Goal: Transaction & Acquisition: Download file/media

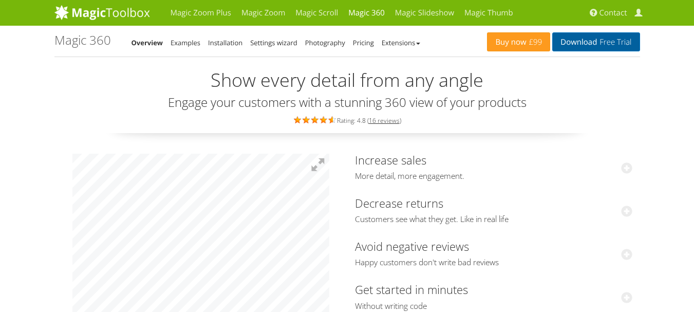
click at [602, 43] on span "Free Trial" at bounding box center [614, 42] width 34 height 8
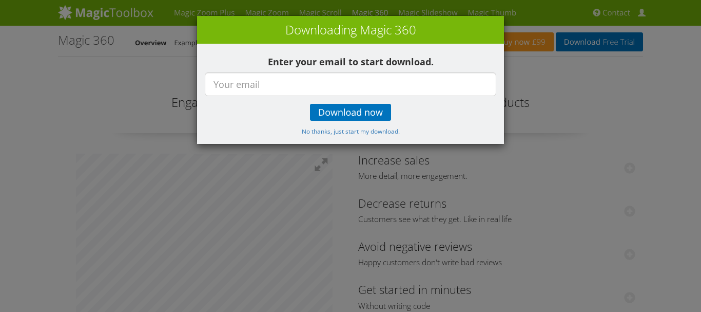
click at [649, 92] on div "× Downloading Magic 360 Enter your email to start download. Download now No tha…" at bounding box center [350, 156] width 701 height 312
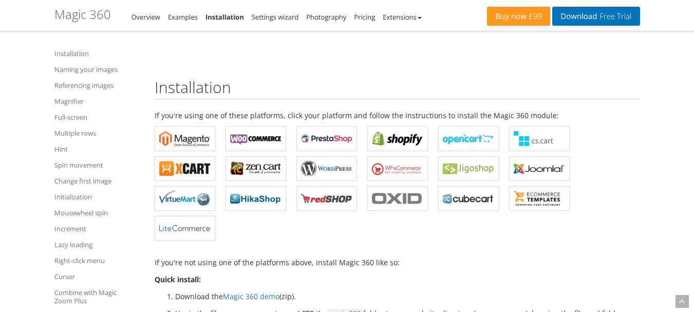
click at [265, 294] on link "Magic 360 demo" at bounding box center [251, 296] width 56 height 10
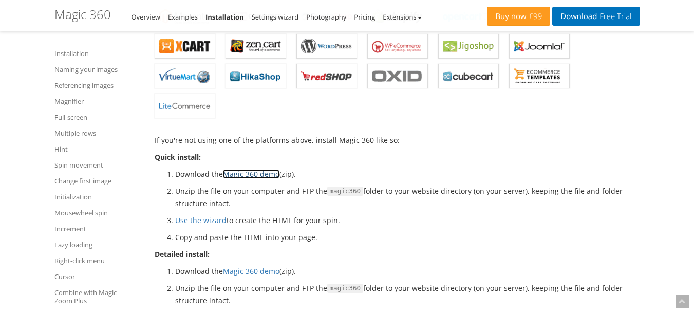
scroll to position [352, 0]
